Goal: Task Accomplishment & Management: Manage account settings

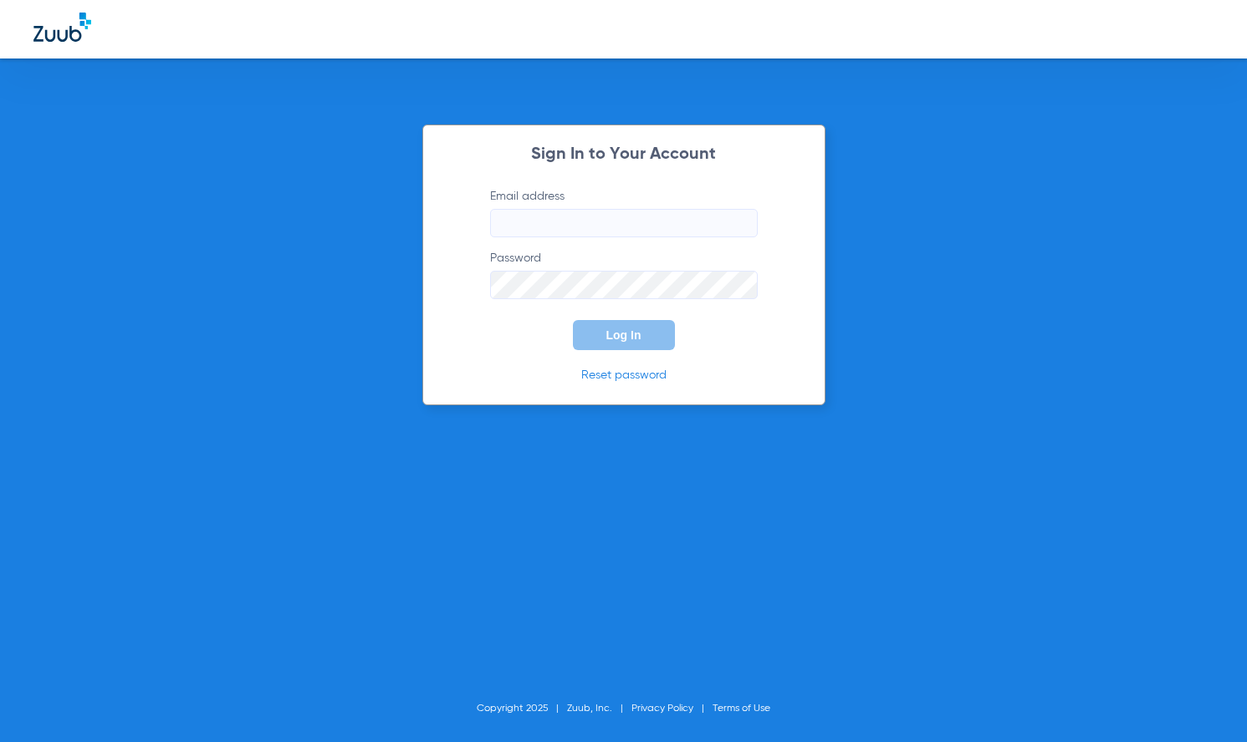
type input "[EMAIL_ADDRESS][DOMAIN_NAME]"
click at [761, 344] on form "Email address [EMAIL_ADDRESS][DOMAIN_NAME] Password Log In" at bounding box center [624, 269] width 318 height 162
click at [635, 344] on button "Log In" at bounding box center [624, 335] width 102 height 30
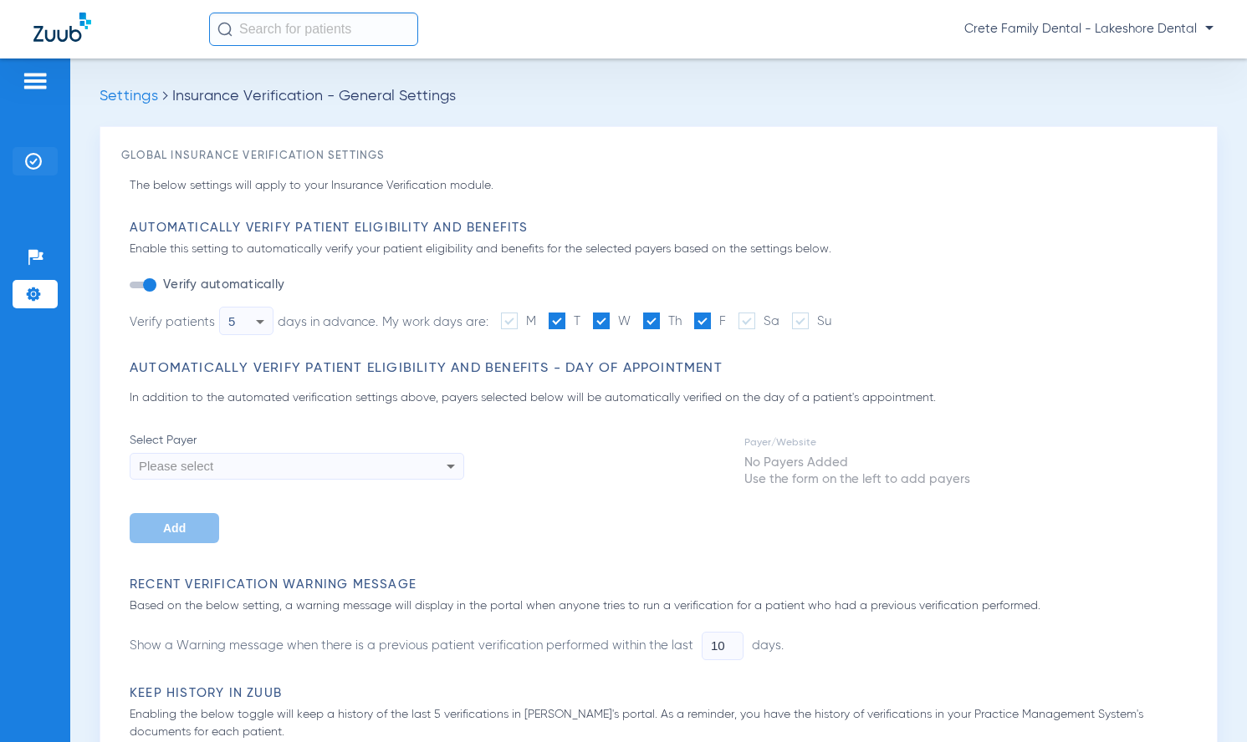
click at [38, 161] on img at bounding box center [33, 161] width 17 height 17
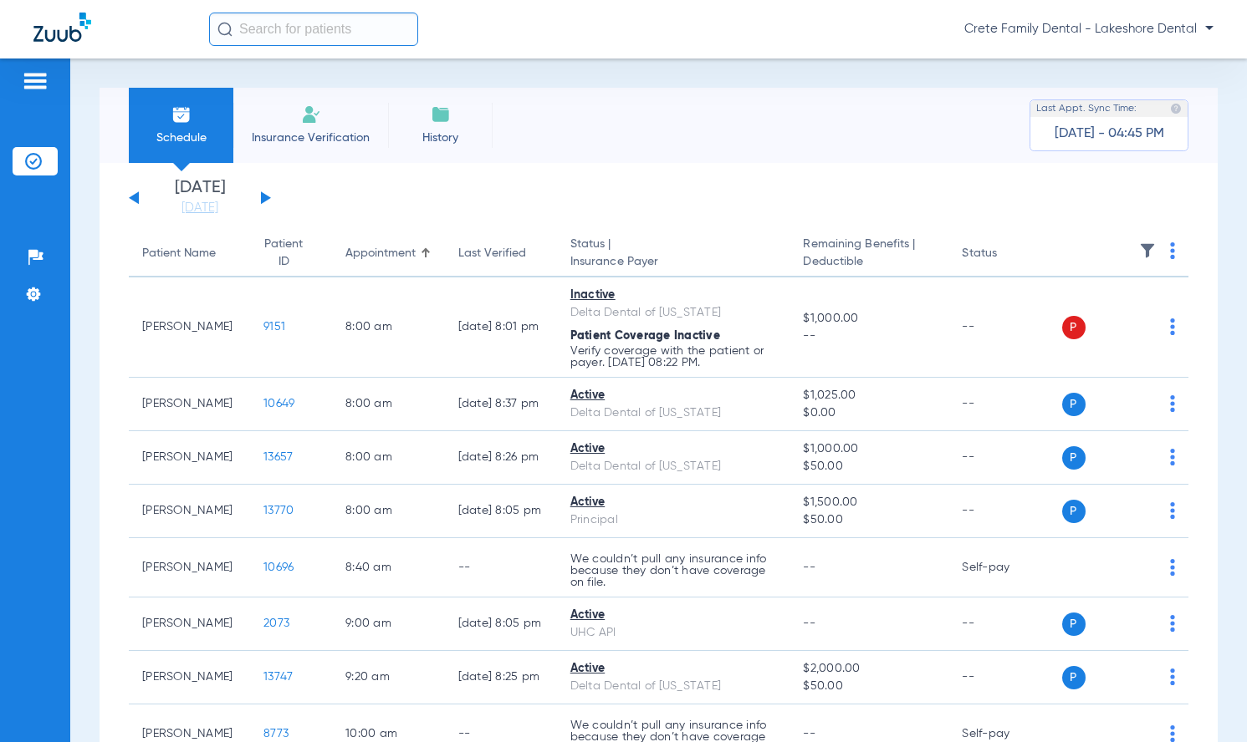
click at [1185, 27] on span "Crete Family Dental - Lakeshore Dental" at bounding box center [1088, 29] width 249 height 17
click at [1150, 59] on span "Log out" at bounding box center [1164, 60] width 65 height 12
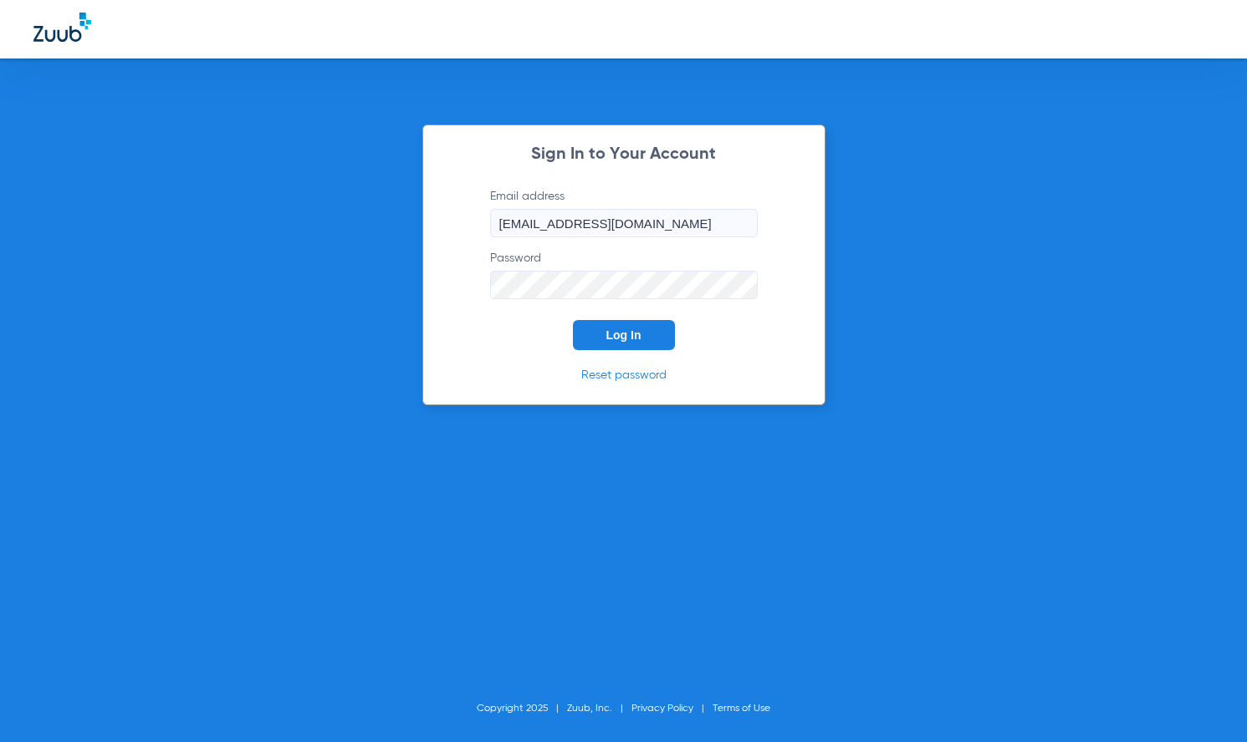
click at [657, 337] on button "Log In" at bounding box center [624, 335] width 102 height 30
